Goal: Check status: Check status

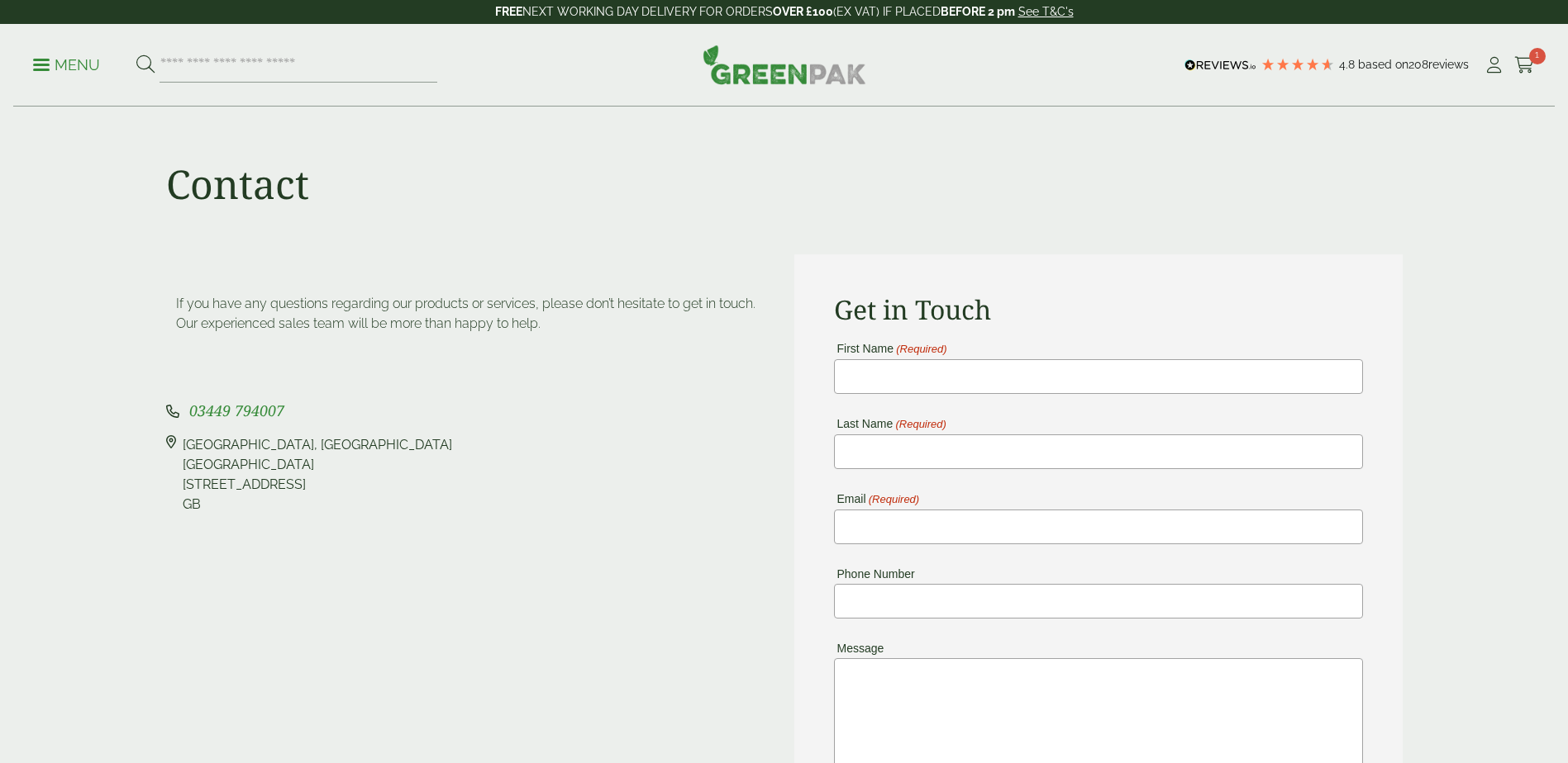
click at [1530, 54] on span "1" at bounding box center [1537, 56] width 17 height 17
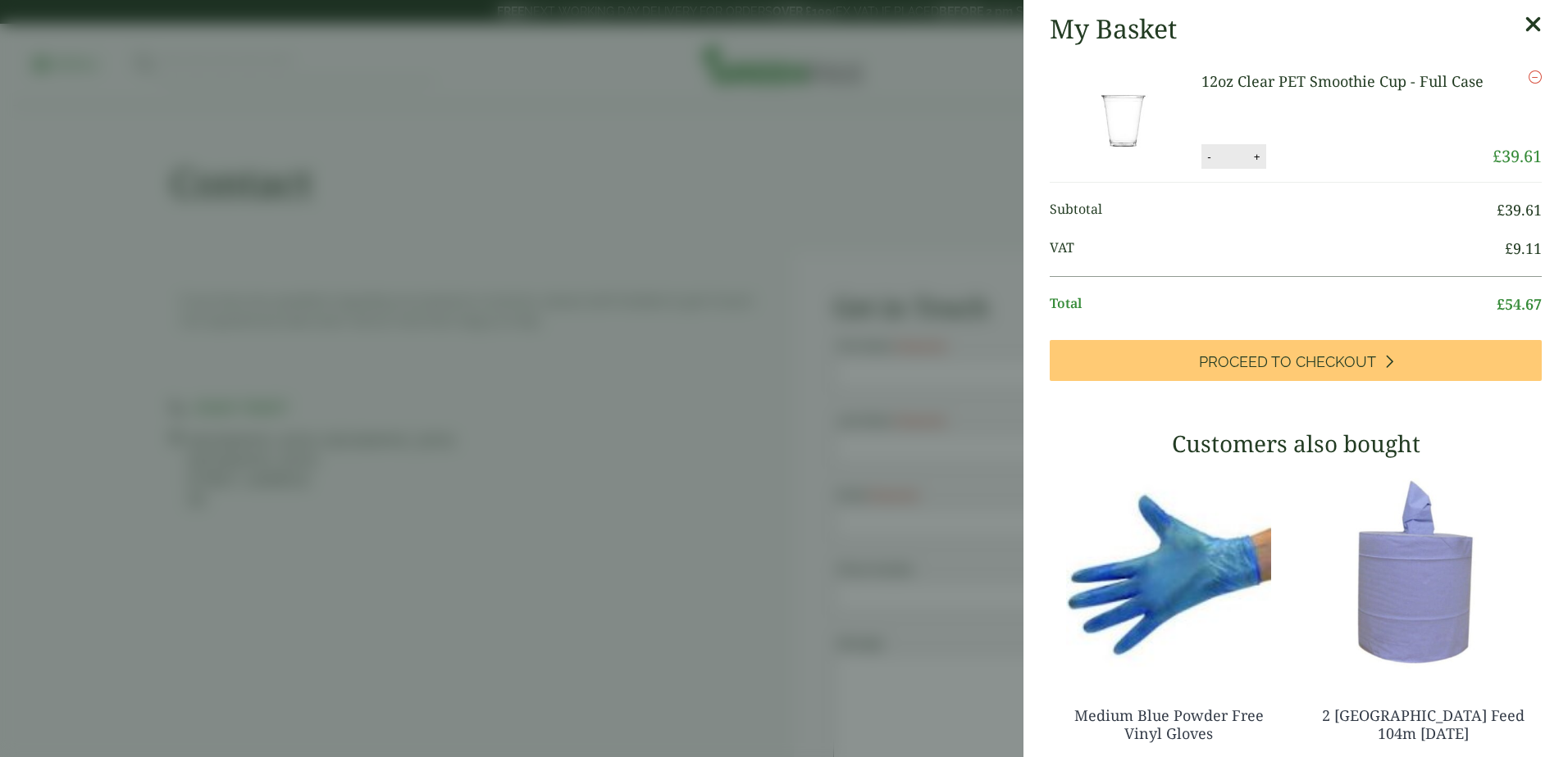
click at [1496, 30] on div "My Basket" at bounding box center [1295, 29] width 492 height 31
click at [1524, 34] on icon at bounding box center [1533, 24] width 17 height 23
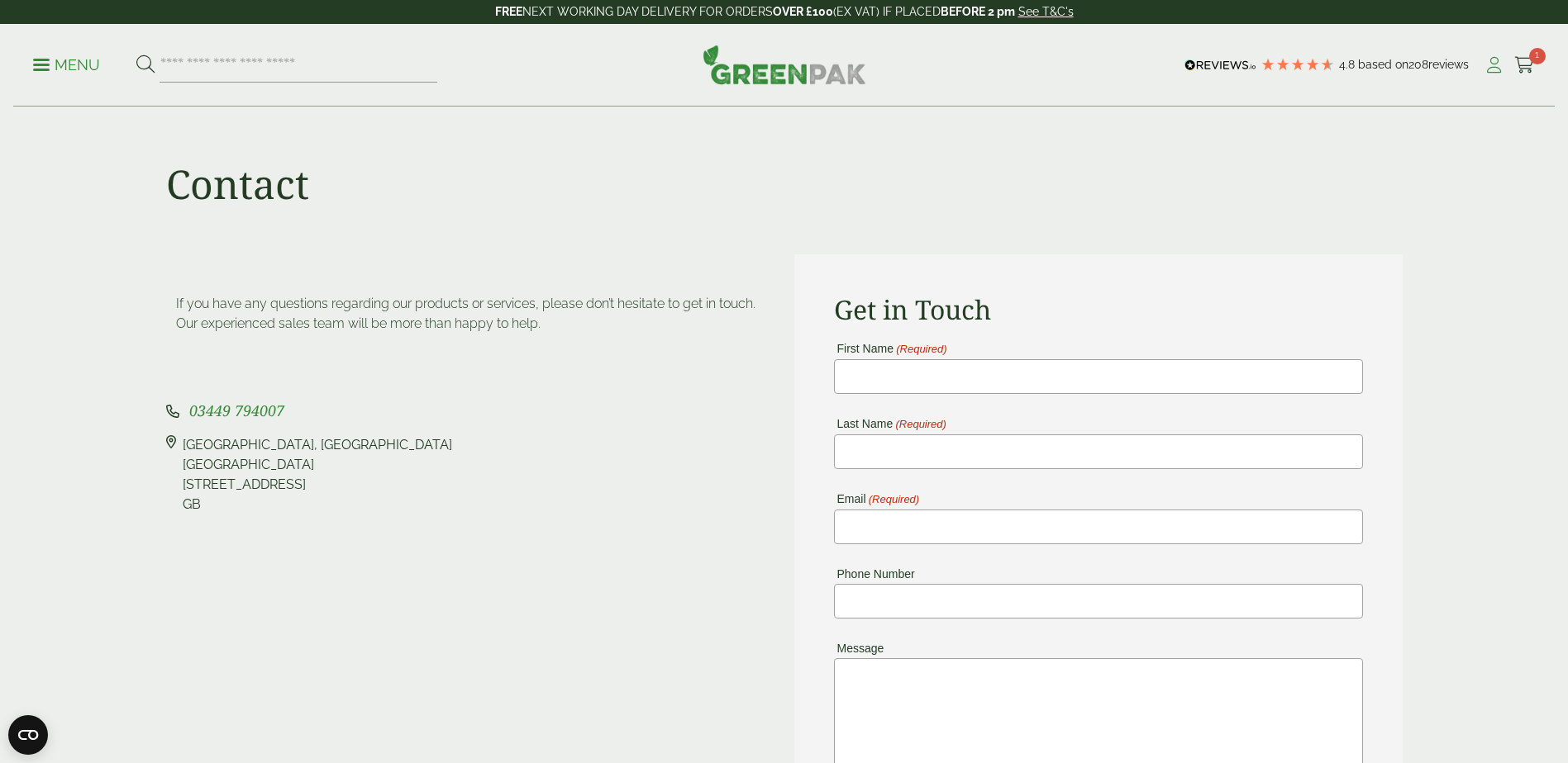
click at [1491, 66] on icon at bounding box center [1494, 65] width 21 height 17
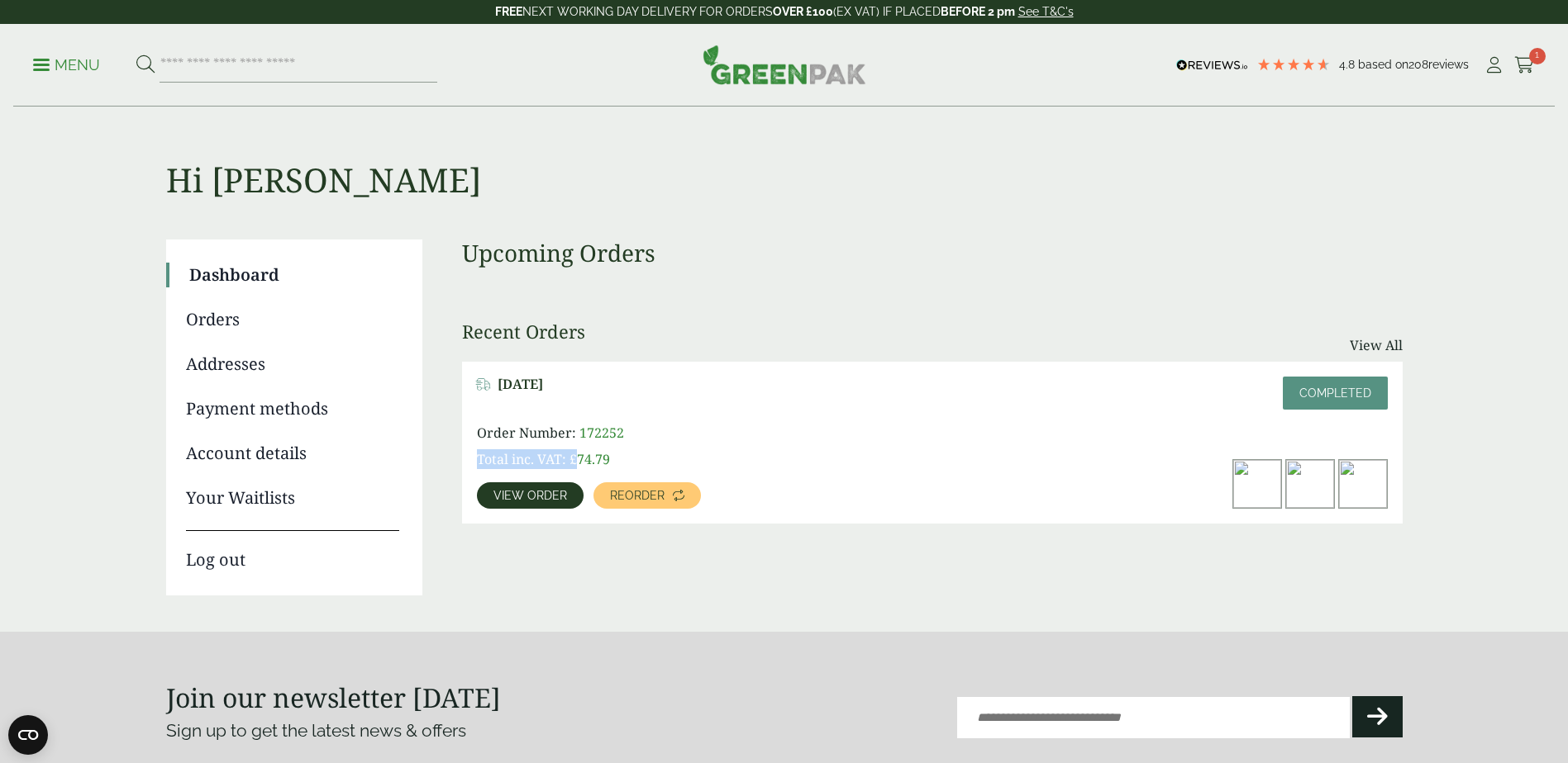
drag, startPoint x: 635, startPoint y: 439, endPoint x: 577, endPoint y: 443, distance: 58.1
click at [577, 443] on div "Order Number: 172252 Total inc. VAT: £ 74.79" at bounding box center [659, 446] width 364 height 46
drag, startPoint x: 577, startPoint y: 443, endPoint x: 946, endPoint y: 435, distance: 369.1
click at [946, 435] on div "Order Number: 172252 Total inc. VAT: £ 74.79 View order Reorder" at bounding box center [933, 466] width 911 height 86
click at [542, 488] on link "View order" at bounding box center [531, 496] width 107 height 26
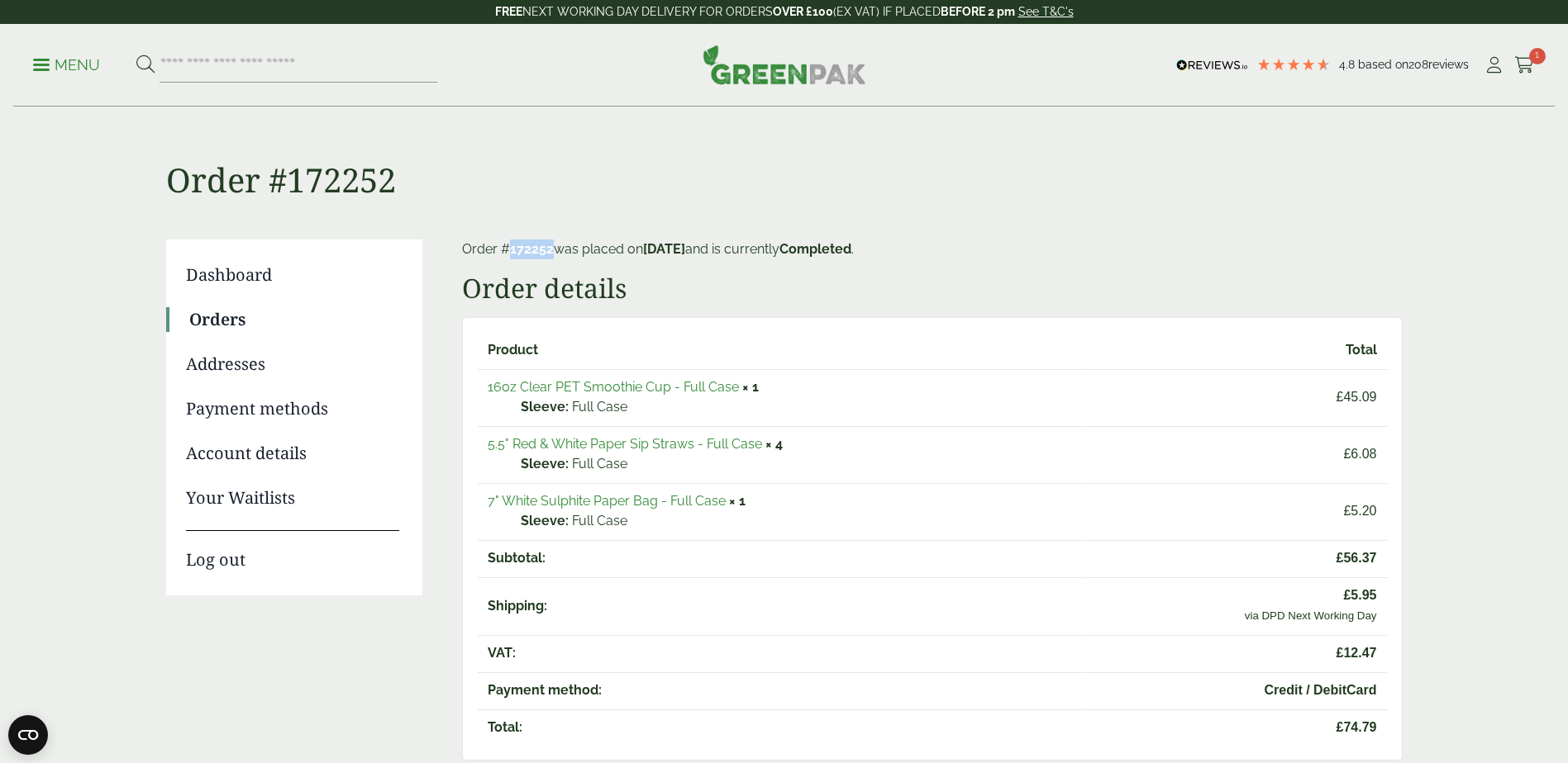
drag, startPoint x: 550, startPoint y: 247, endPoint x: 500, endPoint y: 244, distance: 50.1
click at [500, 244] on p "Order # 172252 was placed on September 25, 2025 and is currently Completed ." at bounding box center [933, 249] width 941 height 20
copy p "# 172252"
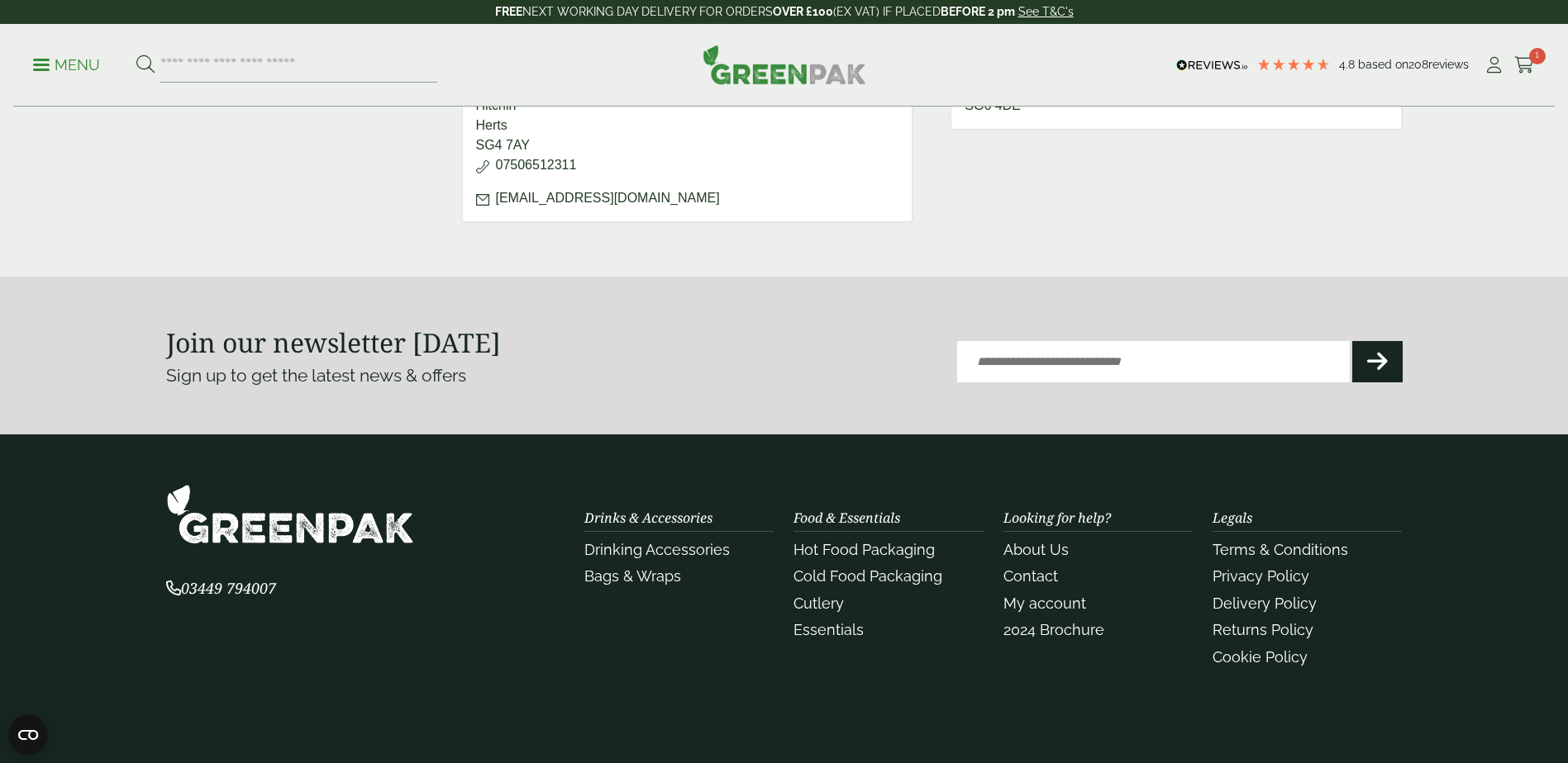
scroll to position [1006, 0]
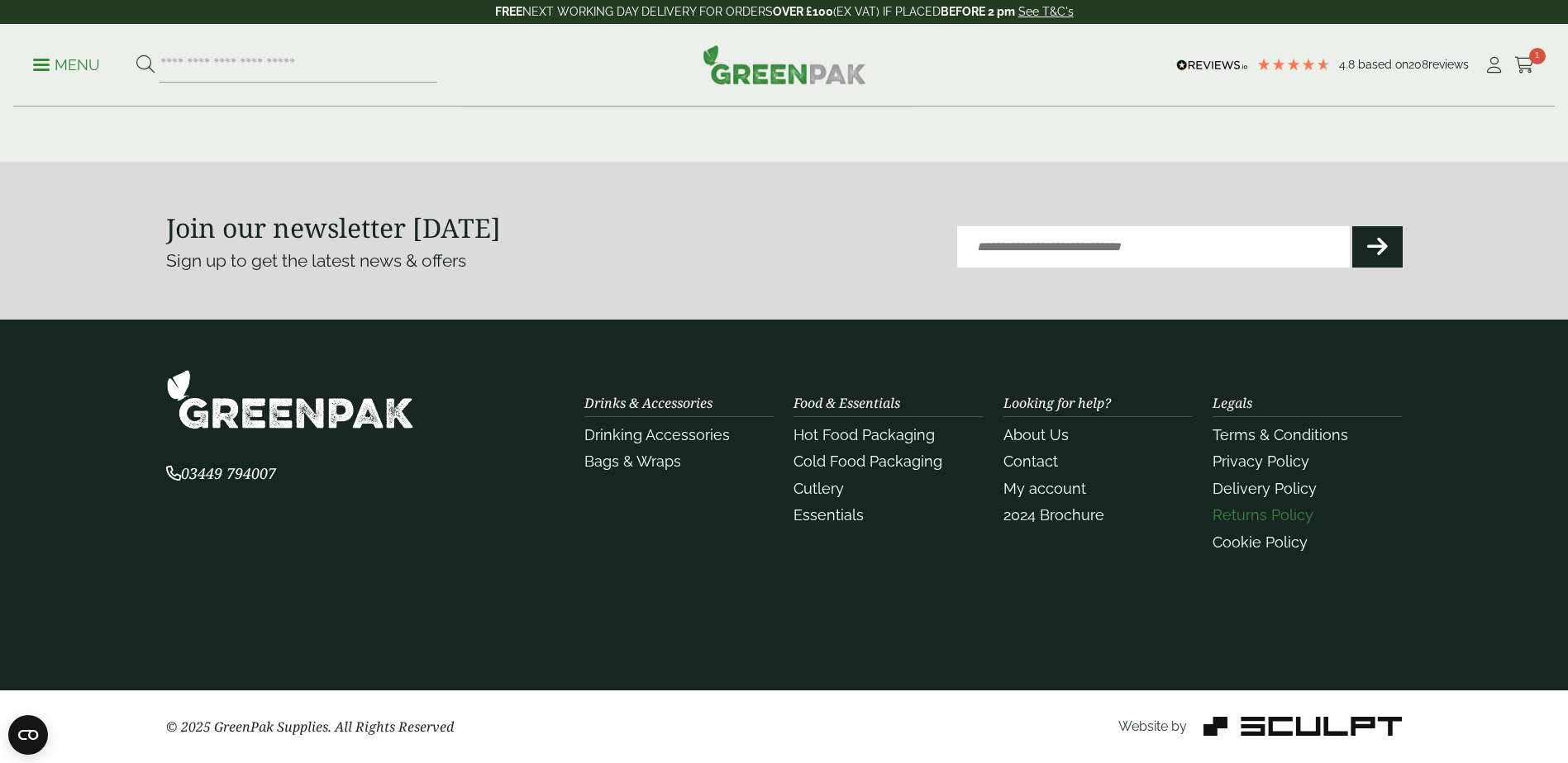
click at [1289, 514] on link "Returns Policy" at bounding box center [1263, 515] width 101 height 18
